Goal: Use online tool/utility: Utilize a website feature to perform a specific function

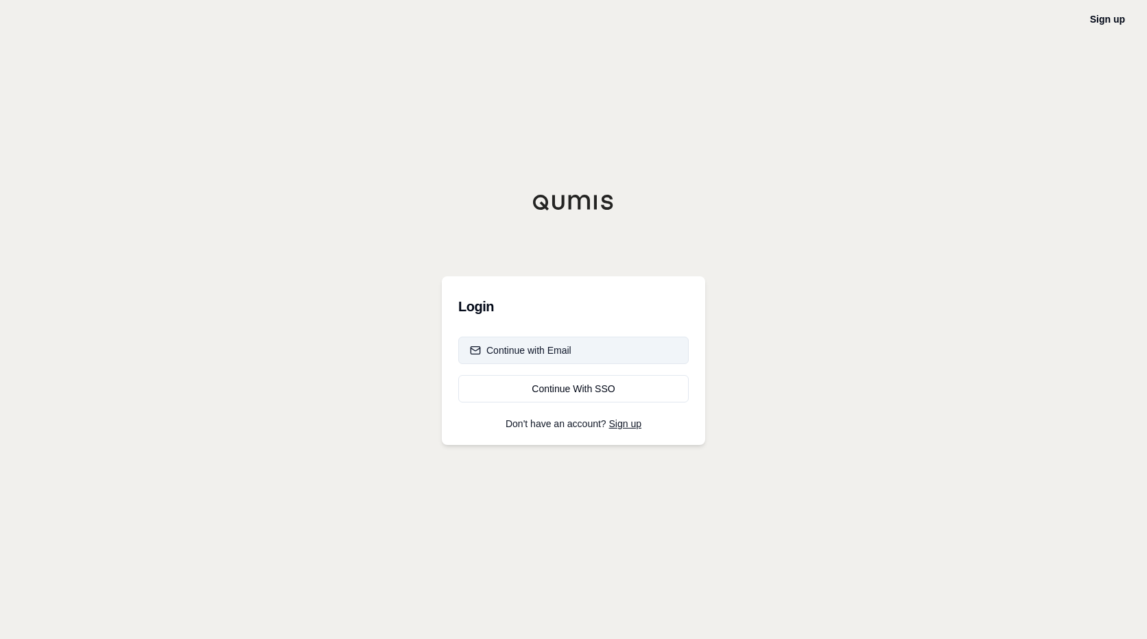
click at [566, 349] on div "Continue with Email" at bounding box center [521, 351] width 102 height 14
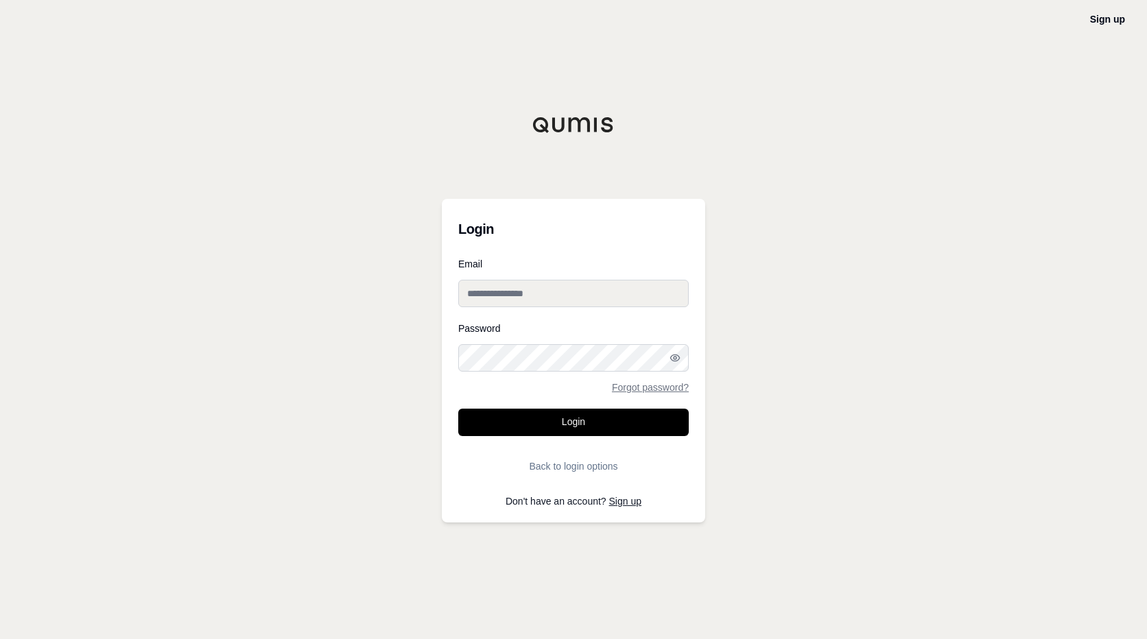
click at [570, 290] on input "Email" at bounding box center [573, 293] width 231 height 27
type input "**********"
click at [458, 409] on button "Login" at bounding box center [573, 422] width 231 height 27
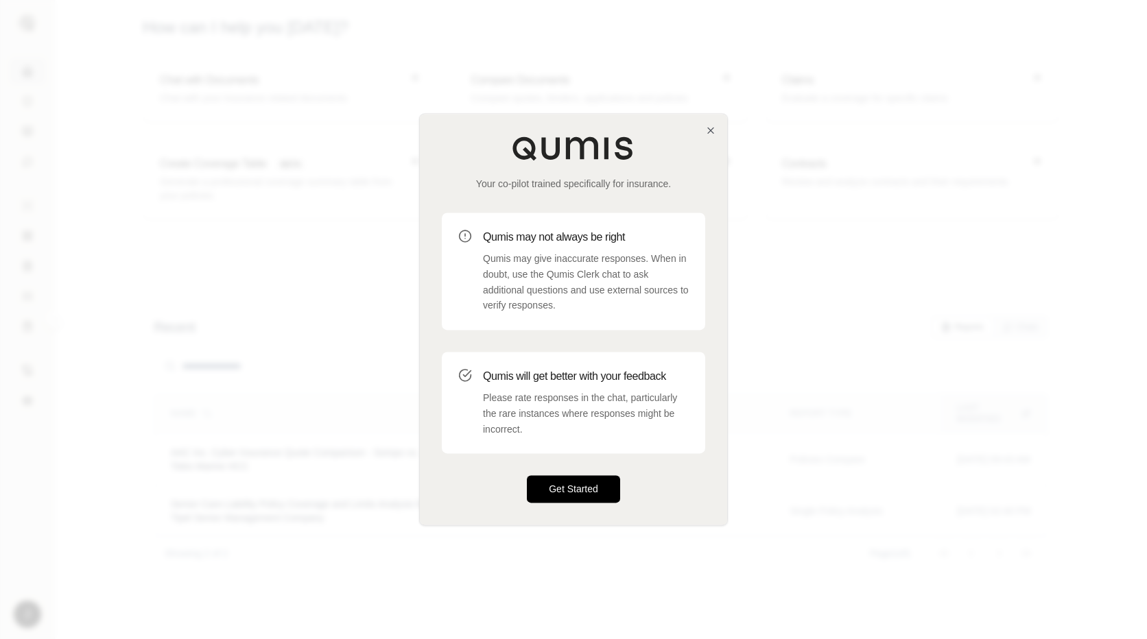
click at [571, 491] on button "Get Started" at bounding box center [573, 489] width 93 height 27
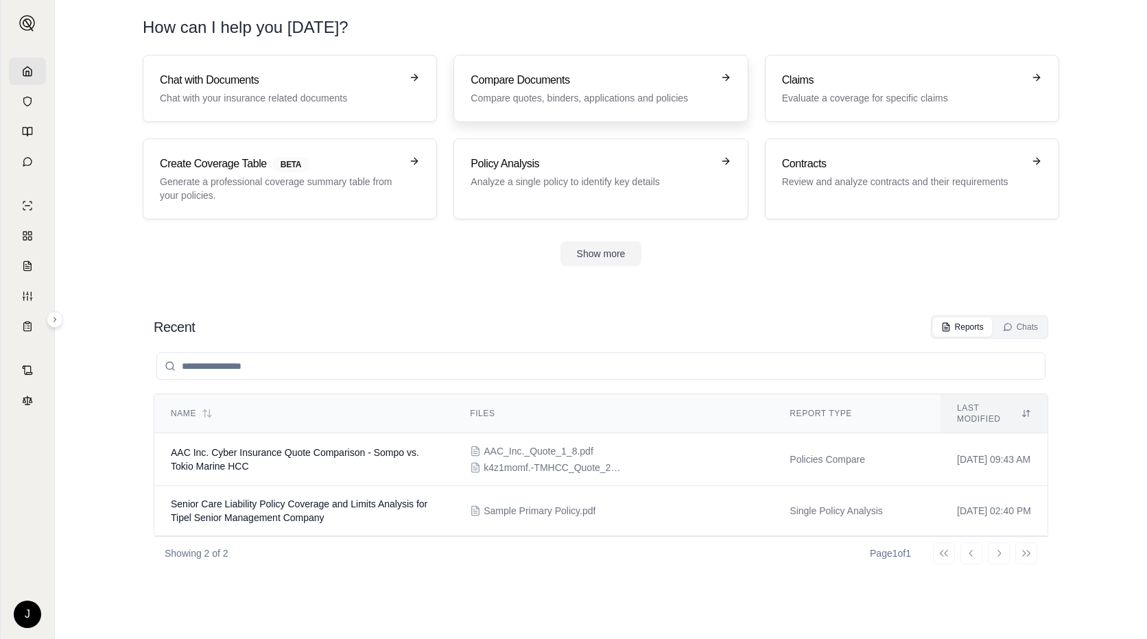
click at [548, 88] on h3 "Compare Documents" at bounding box center [591, 80] width 241 height 16
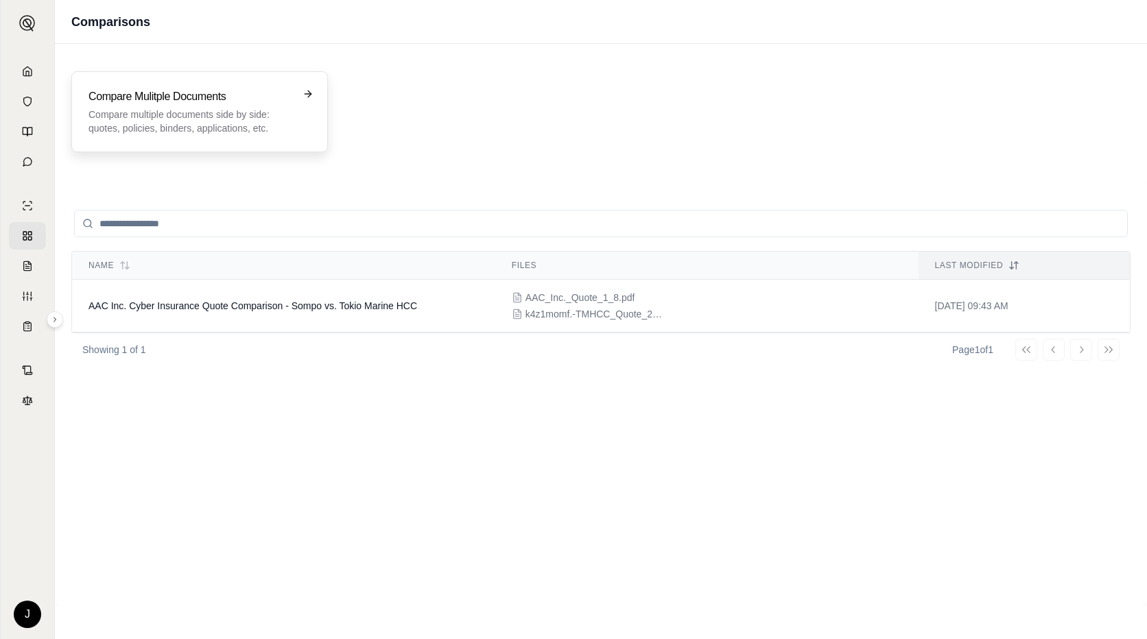
click at [245, 115] on p "Compare multiple documents side by side: quotes, policies, binders, application…" at bounding box center [190, 121] width 203 height 27
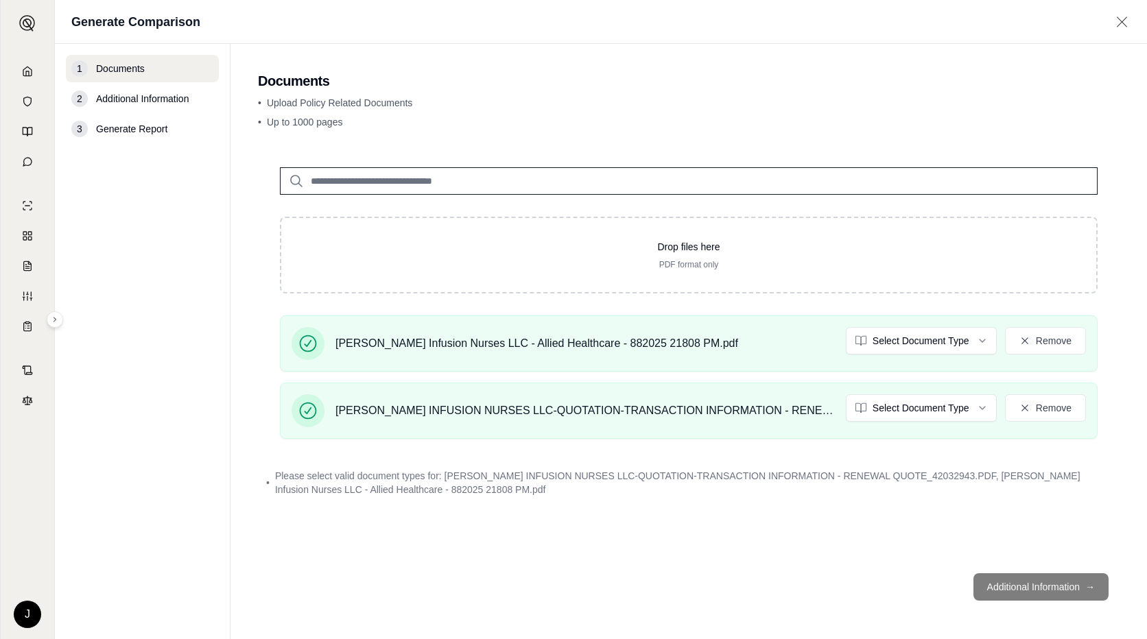
click at [1024, 581] on footer "Additional Information →" at bounding box center [689, 587] width 862 height 49
click at [1026, 587] on footer "Additional Information →" at bounding box center [689, 587] width 862 height 49
click at [1017, 568] on footer "Additional Information →" at bounding box center [689, 587] width 862 height 49
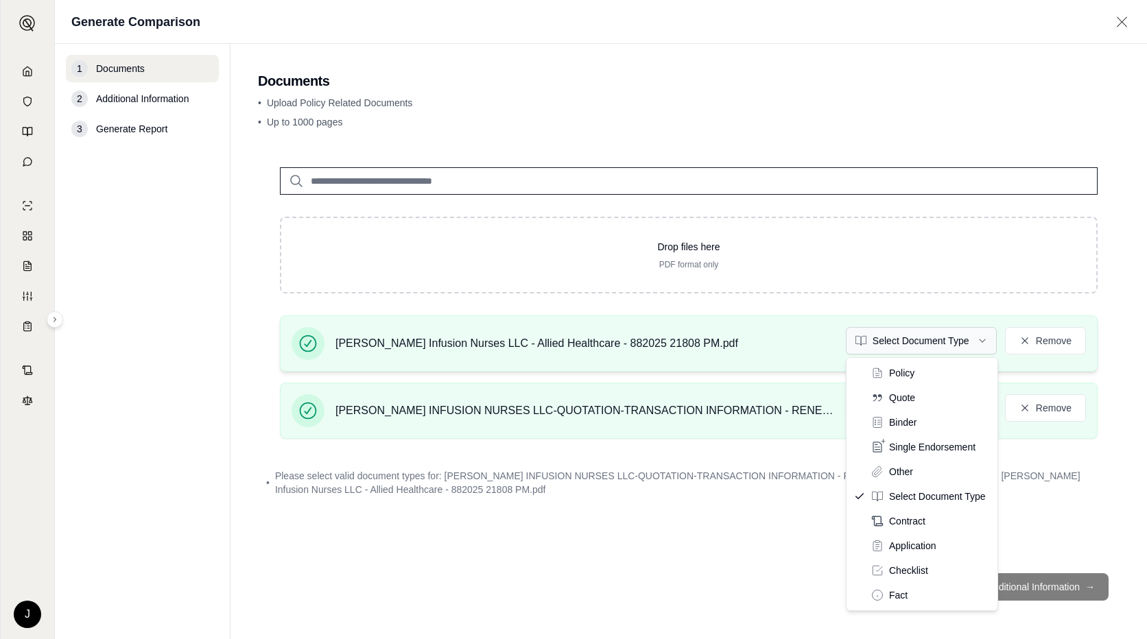
click at [879, 338] on html "J Generate Comparison 1 Documents 2 Additional Information 3 Generate Report Do…" at bounding box center [573, 319] width 1147 height 639
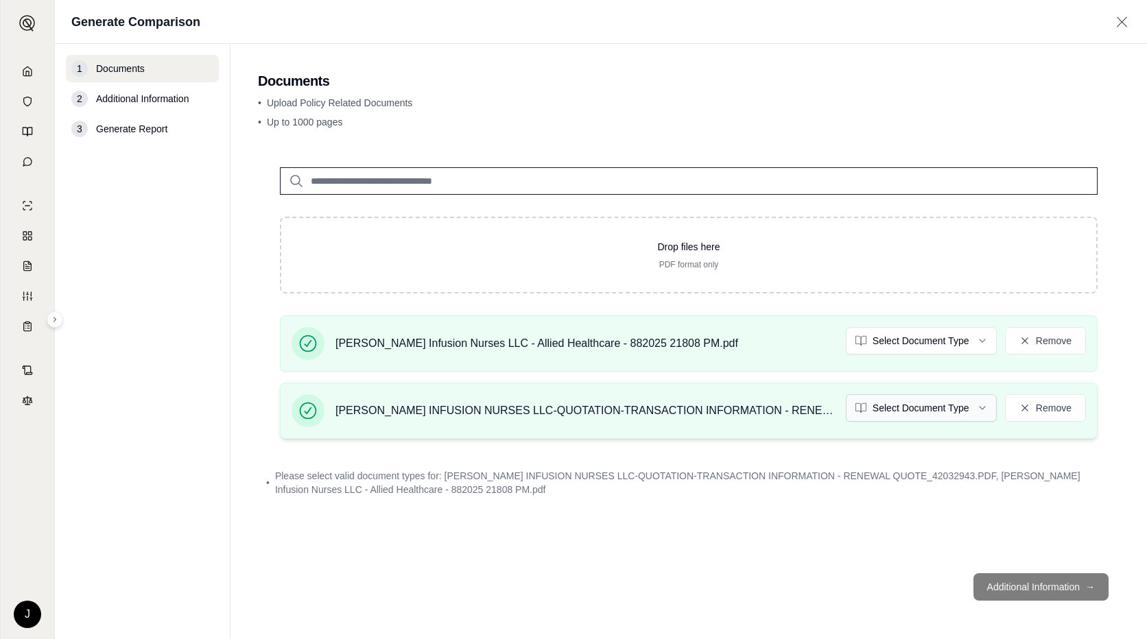
click at [922, 407] on html "J Generate Comparison 1 Documents 2 Additional Information 3 Generate Report Do…" at bounding box center [573, 319] width 1147 height 639
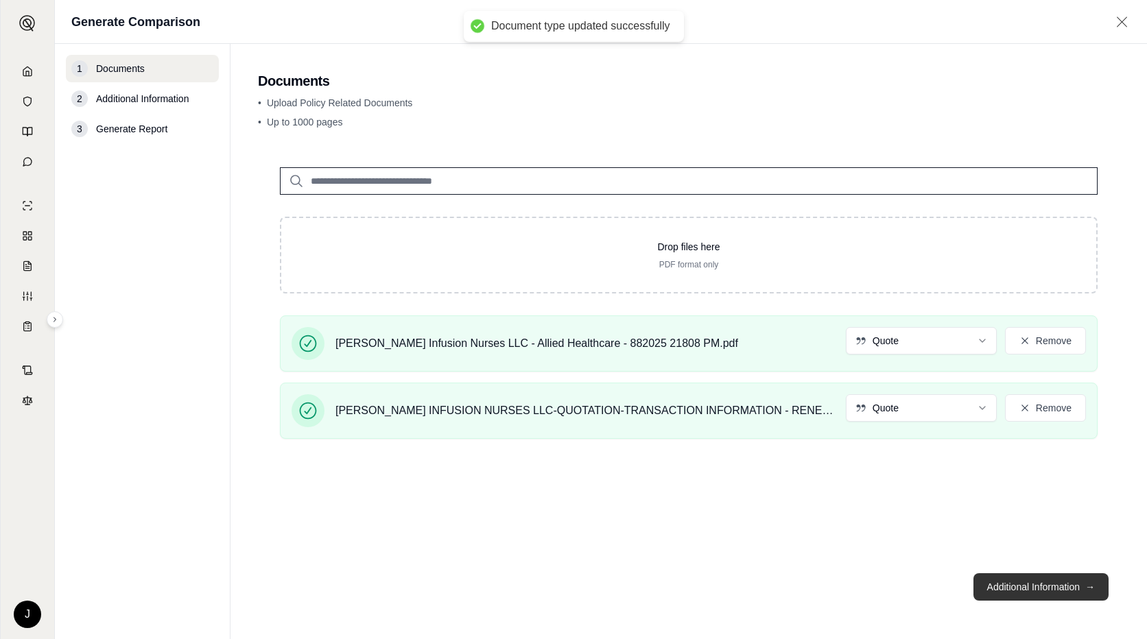
click at [1016, 583] on button "Additional Information →" at bounding box center [1041, 587] width 135 height 27
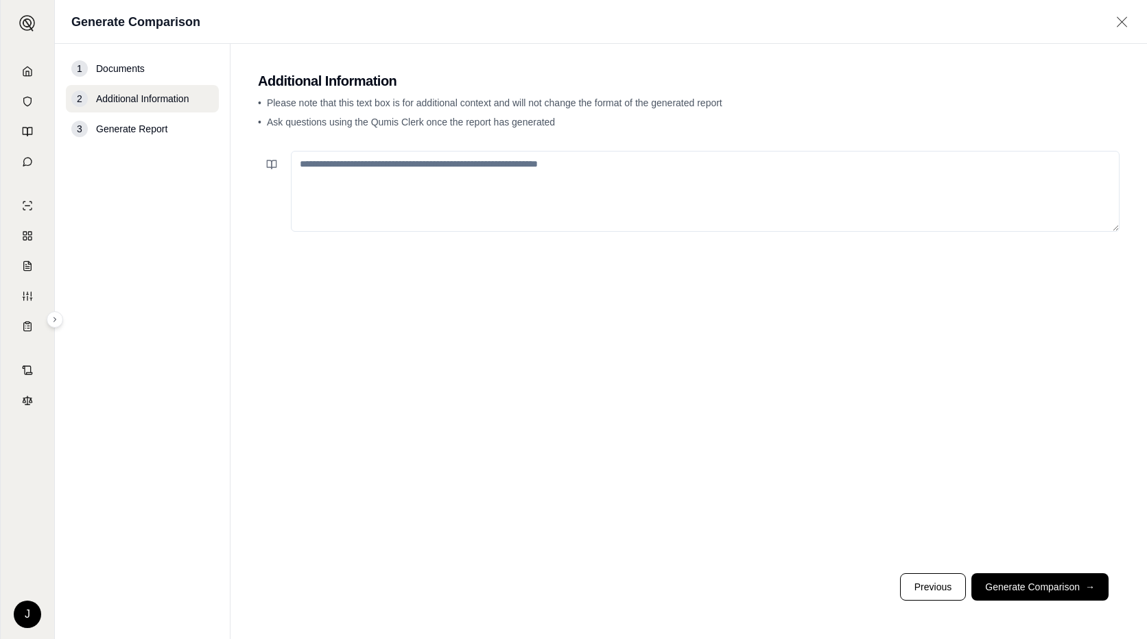
click at [520, 180] on textarea at bounding box center [705, 191] width 829 height 81
click at [551, 166] on textarea "**********" at bounding box center [705, 191] width 829 height 81
drag, startPoint x: 834, startPoint y: 169, endPoint x: 770, endPoint y: 163, distance: 64.0
click at [770, 163] on textarea "**********" at bounding box center [705, 191] width 829 height 81
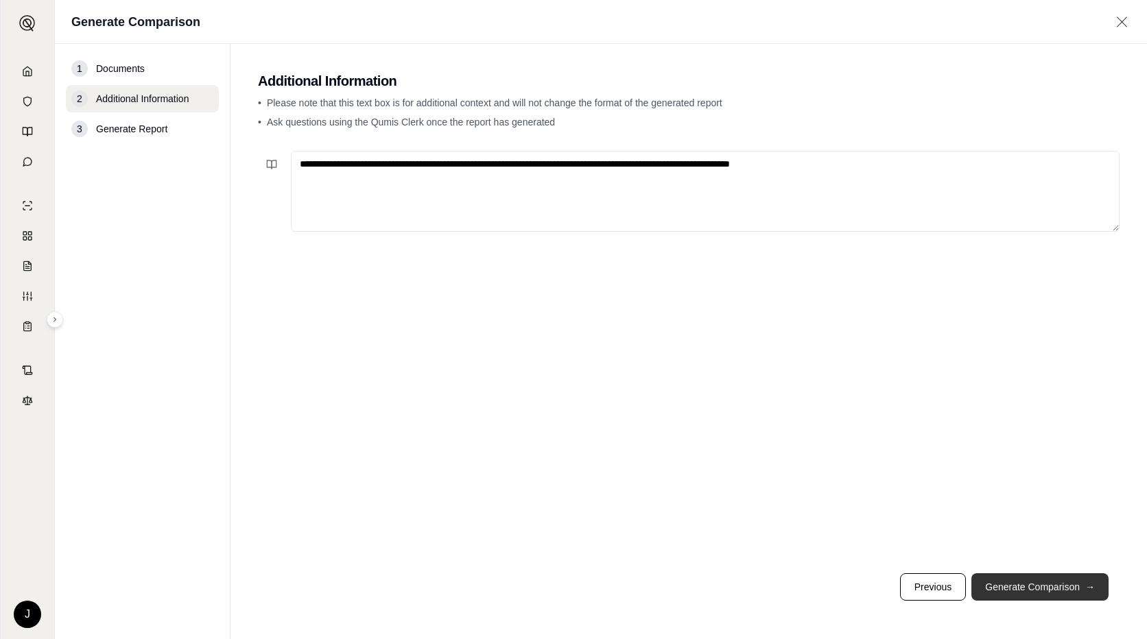
type textarea "**********"
click at [1086, 587] on span "→" at bounding box center [1090, 587] width 10 height 14
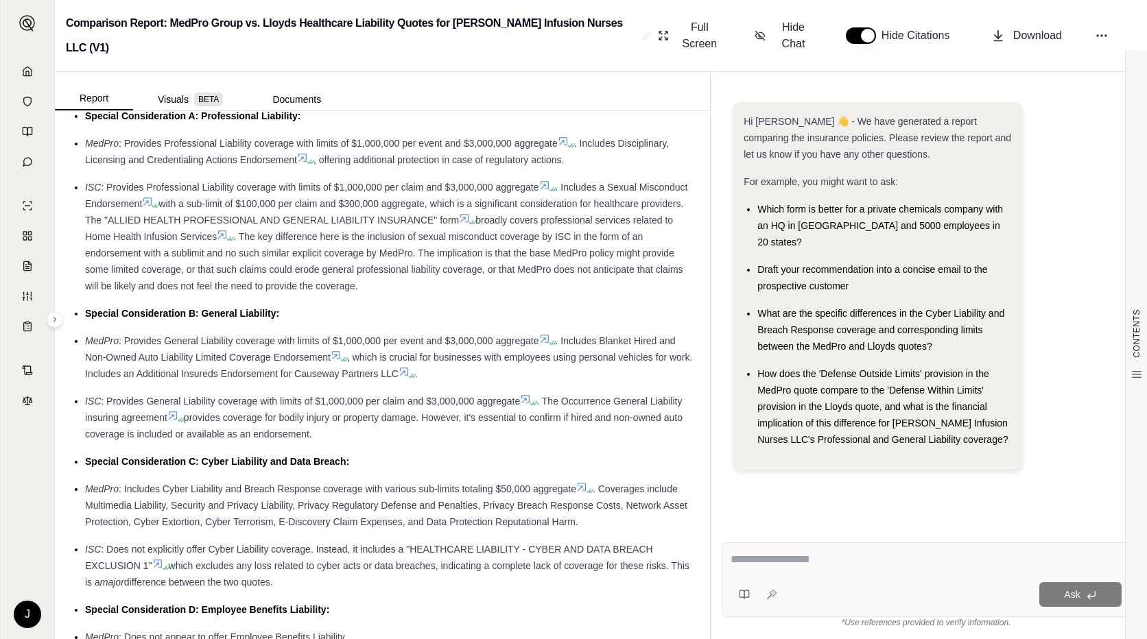
scroll to position [1235, 0]
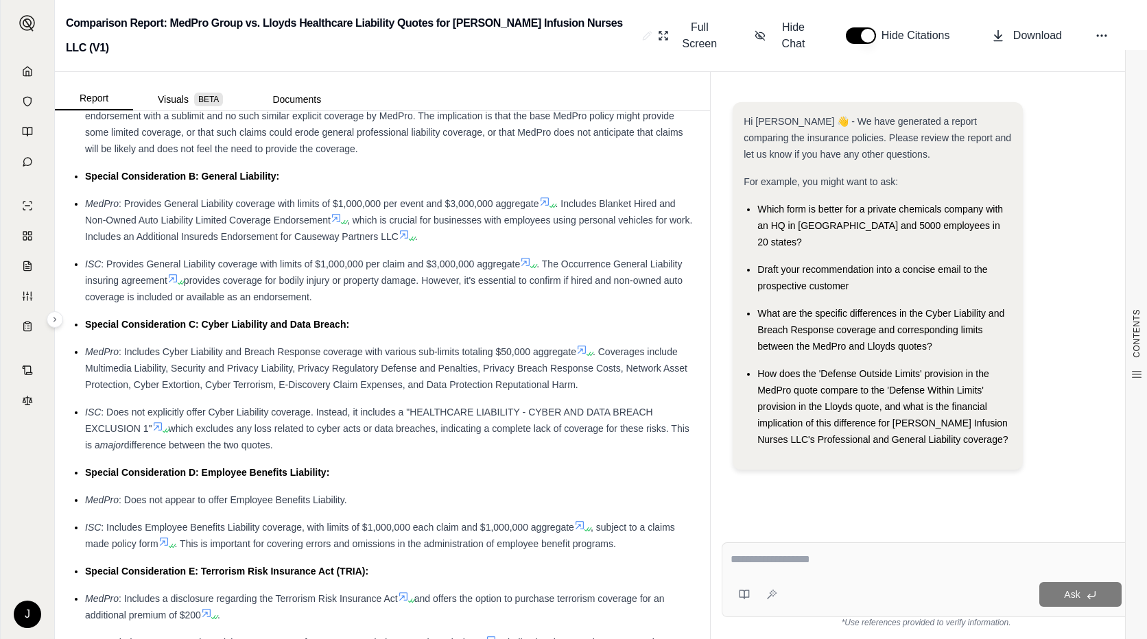
click at [379, 464] on div "Special Consideration D: Employee Benefits Liability:" at bounding box center [389, 472] width 609 height 16
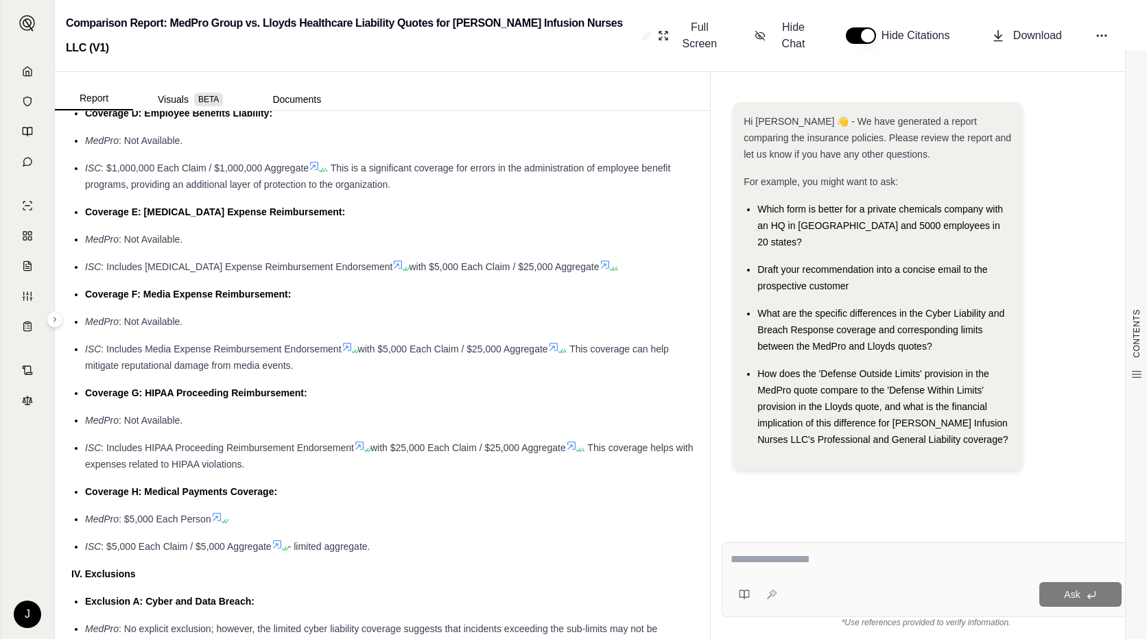
scroll to position [2058, 0]
